Goal: Task Accomplishment & Management: Complete application form

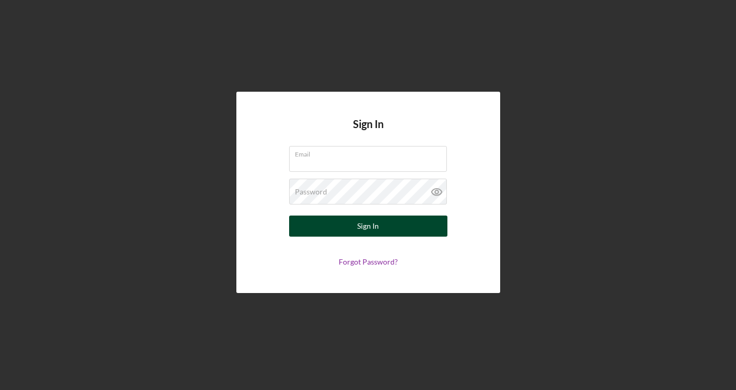
type input "[EMAIL_ADDRESS][DOMAIN_NAME]"
click at [377, 227] on div "Sign In" at bounding box center [368, 226] width 22 height 21
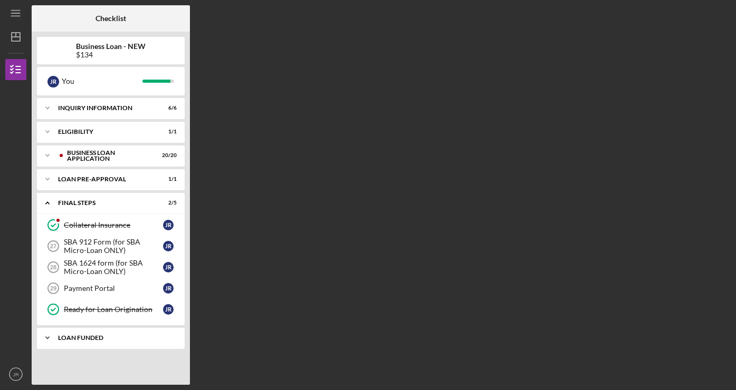
click at [108, 337] on div "LOAN FUNDED" at bounding box center [114, 338] width 113 height 6
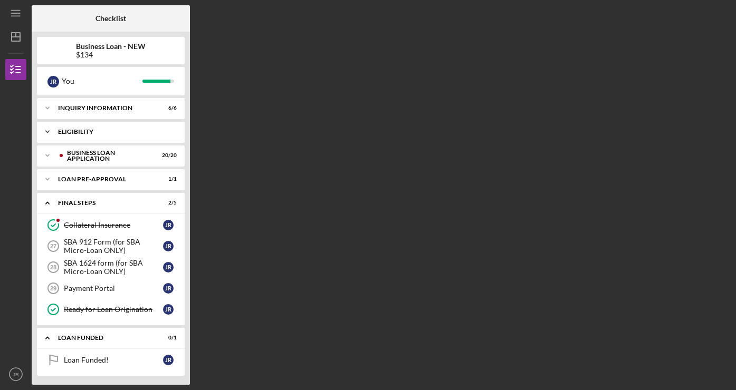
click at [101, 129] on div "ELIGIBILITY" at bounding box center [114, 132] width 113 height 6
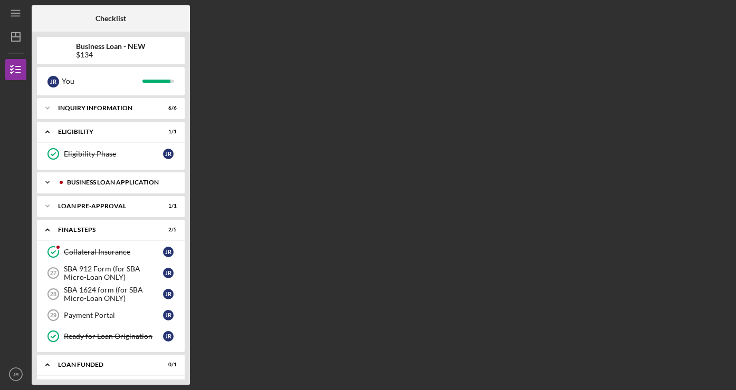
click at [95, 183] on div "BUSINESS LOAN APPLICATION" at bounding box center [119, 182] width 104 height 6
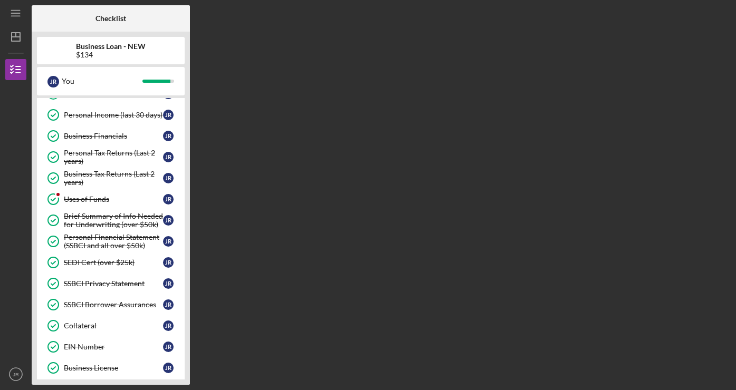
scroll to position [115, 0]
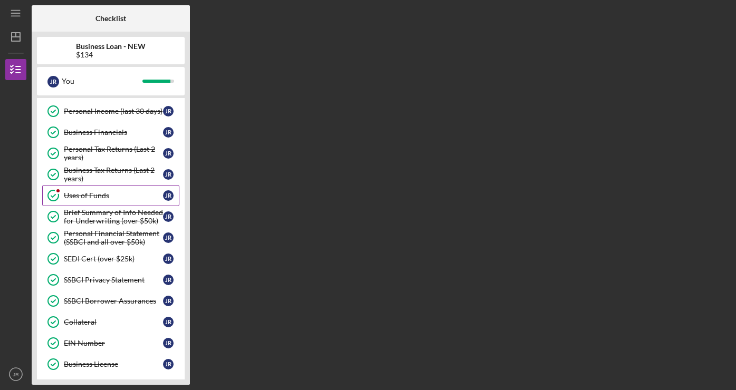
click at [97, 190] on link "Uses of Funds Uses of Funds J R" at bounding box center [110, 195] width 137 height 21
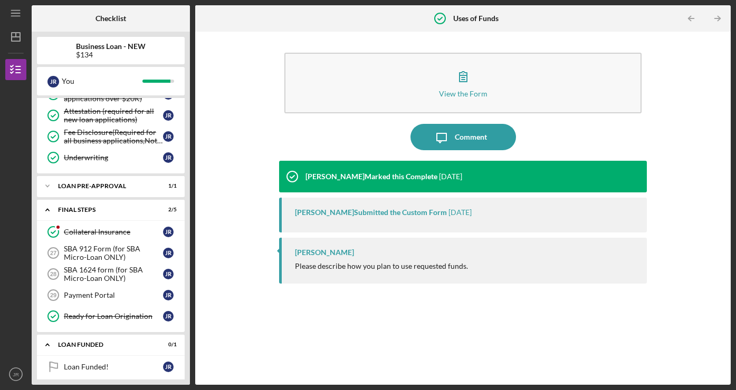
scroll to position [456, 0]
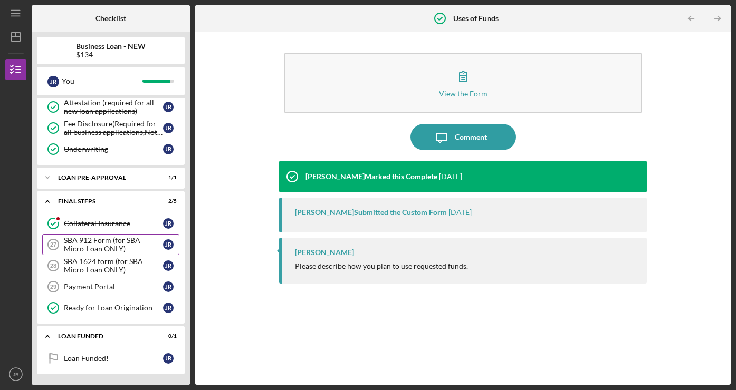
click at [89, 246] on div "SBA 912 Form (for SBA Micro-Loan ONLY)" at bounding box center [113, 244] width 99 height 17
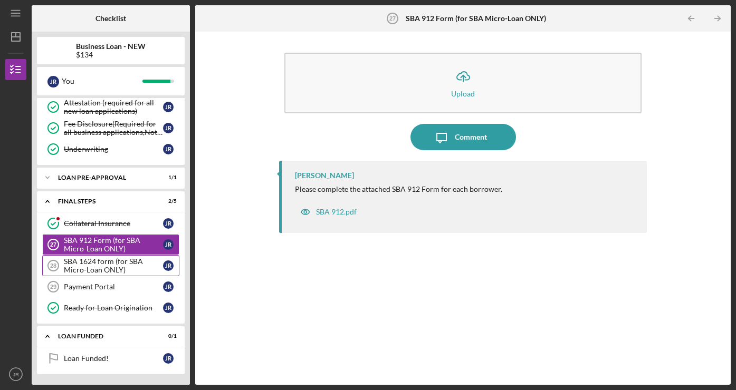
click at [90, 269] on div "SBA 1624 form (for SBA Micro-Loan ONLY)" at bounding box center [113, 266] width 99 height 17
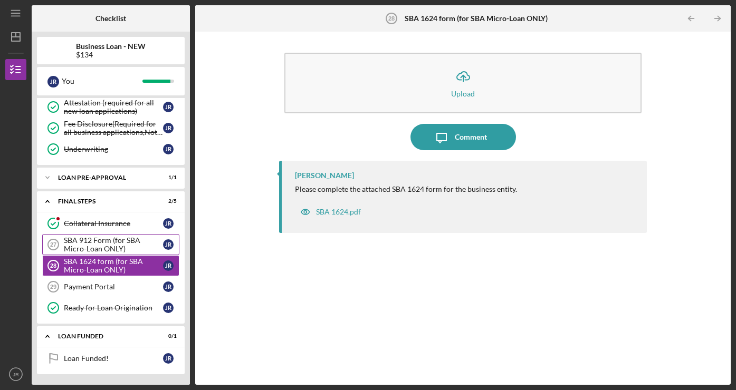
click at [88, 249] on div "SBA 912 Form (for SBA Micro-Loan ONLY)" at bounding box center [113, 244] width 99 height 17
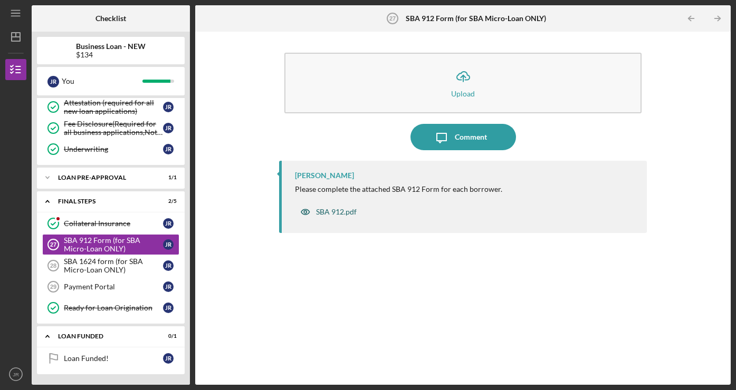
click at [331, 213] on div "SBA 912.pdf" at bounding box center [336, 212] width 41 height 8
